Goal: Information Seeking & Learning: Understand process/instructions

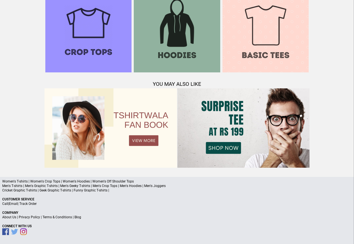
scroll to position [540, 0]
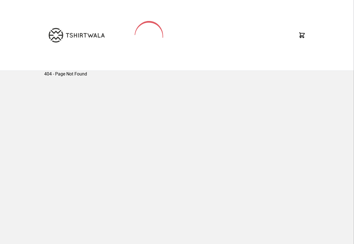
click at [71, 35] on img at bounding box center [77, 35] width 56 height 15
